Goal: Transaction & Acquisition: Purchase product/service

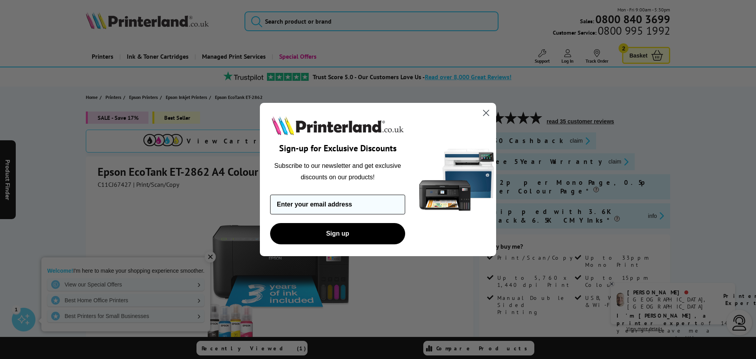
click at [331, 203] on input "Enter your email address" at bounding box center [337, 205] width 135 height 20
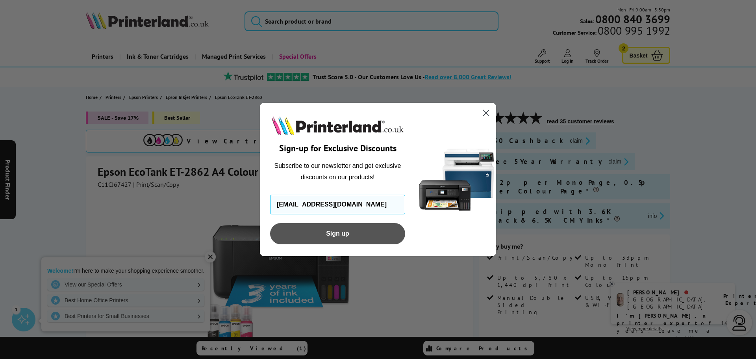
type input "vickigilmore@blueyonder.co.uk"
click at [336, 235] on button "Sign up" at bounding box center [337, 233] width 135 height 21
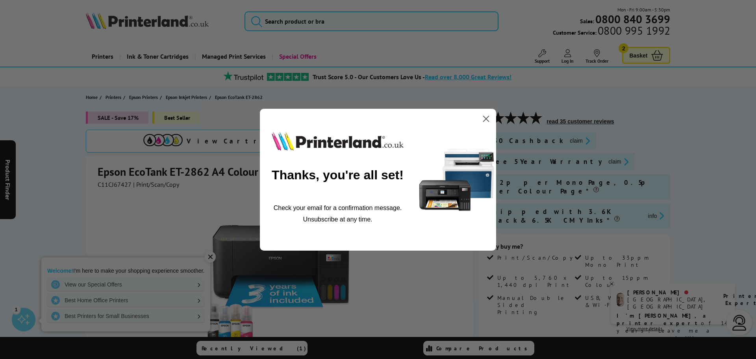
click at [485, 116] on circle "Close dialog" at bounding box center [486, 118] width 13 height 13
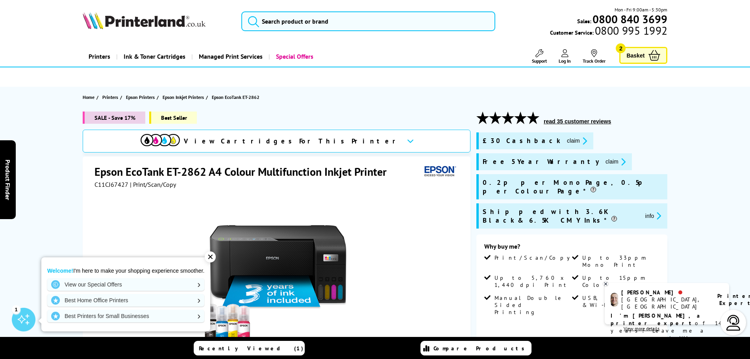
click at [639, 54] on span "Basket" at bounding box center [636, 55] width 18 height 11
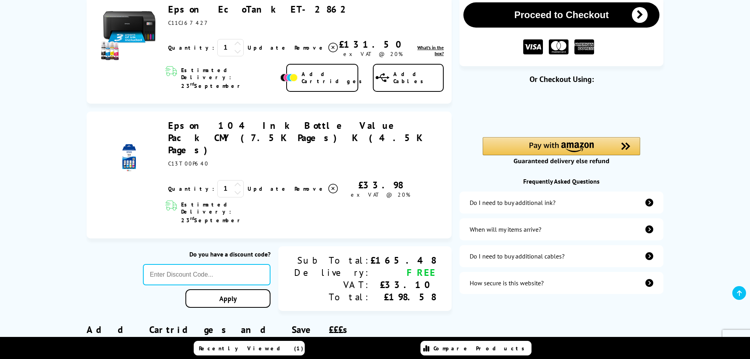
scroll to position [131, 0]
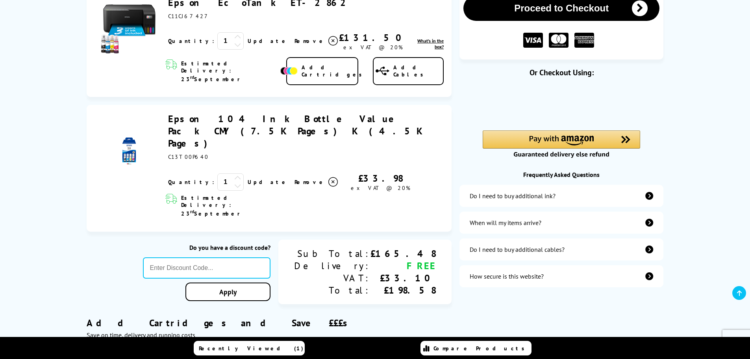
click at [649, 196] on icon "additional-ink" at bounding box center [650, 196] width 8 height 8
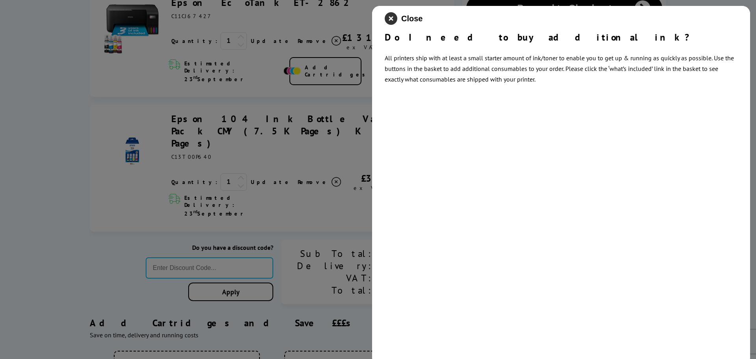
click at [392, 20] on icon "close modal" at bounding box center [391, 18] width 13 height 13
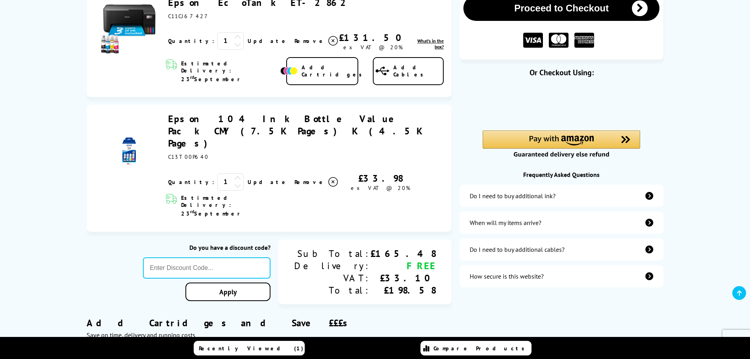
click at [651, 249] on icon "additional-cables" at bounding box center [650, 249] width 8 height 8
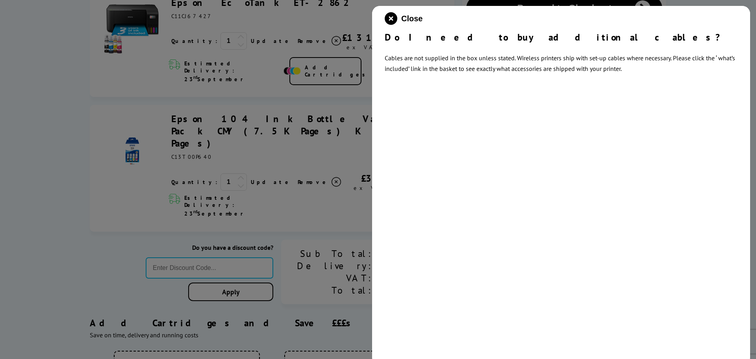
click at [303, 279] on div at bounding box center [378, 179] width 756 height 359
click at [320, 281] on div at bounding box center [378, 179] width 756 height 359
click at [410, 19] on span "Close" at bounding box center [411, 18] width 21 height 9
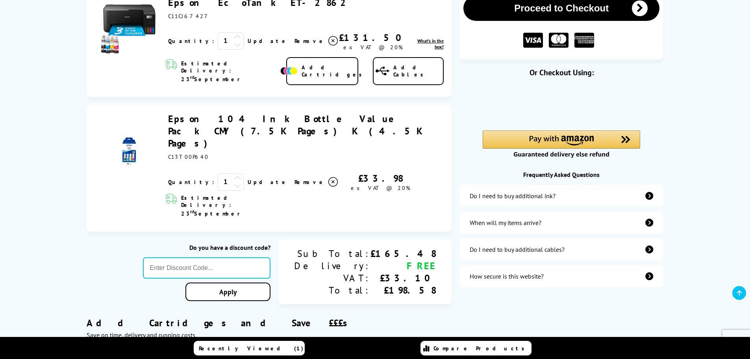
click at [229, 2] on link "Epson EcoTank ET-2862" at bounding box center [260, 2] width 184 height 12
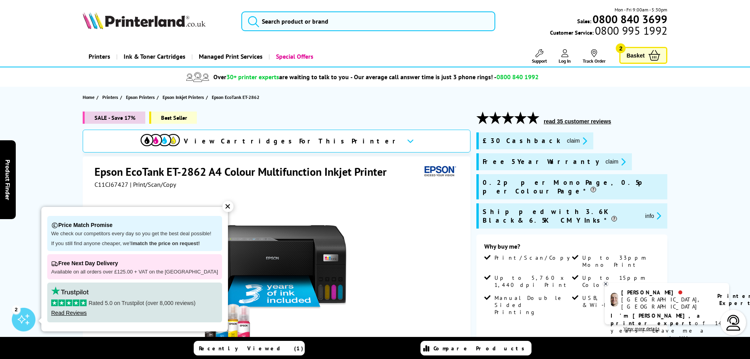
click at [640, 54] on span "Basket" at bounding box center [636, 55] width 18 height 11
